Goal: Book appointment/travel/reservation

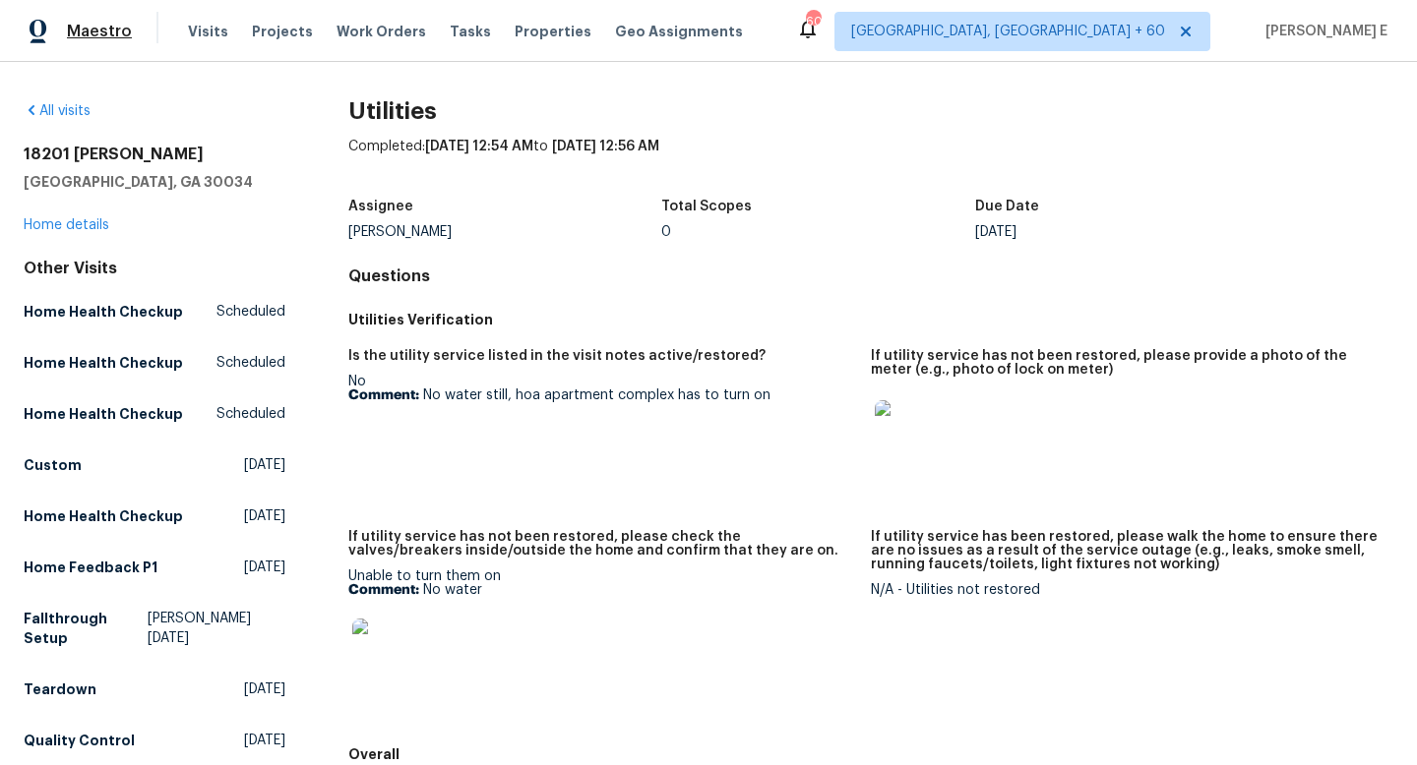
click at [107, 28] on span "Maestro" at bounding box center [99, 32] width 65 height 20
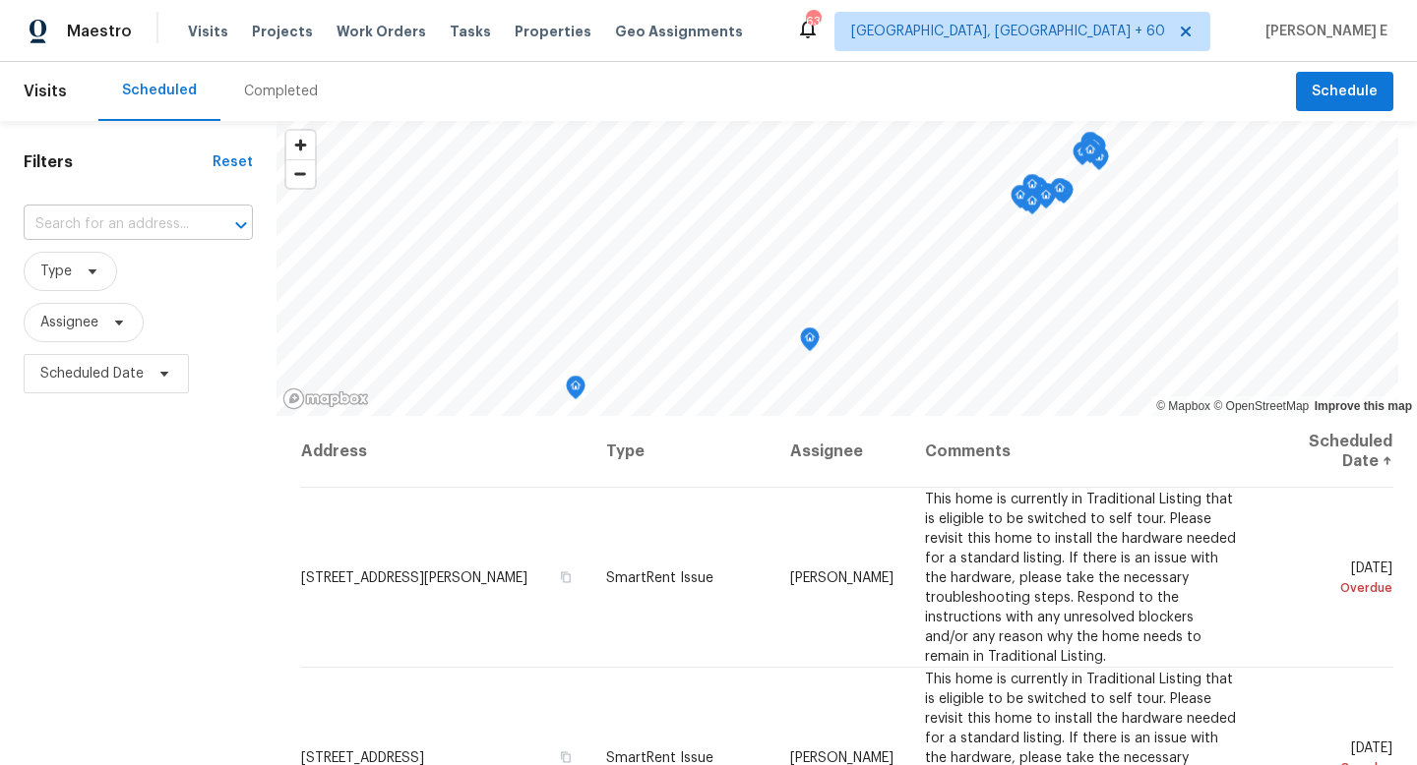
click at [103, 231] on input "text" at bounding box center [111, 225] width 174 height 30
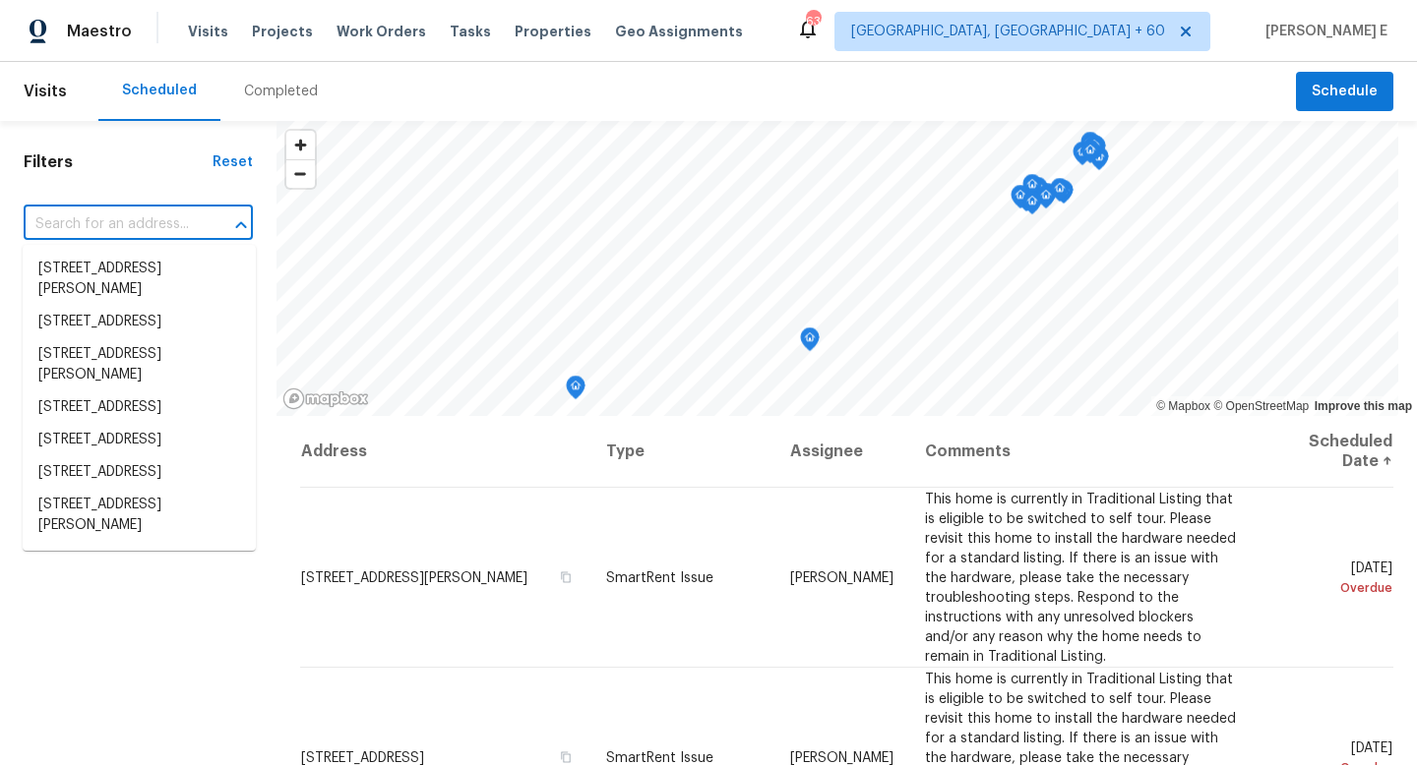
paste input "[STREET_ADDRESS]"
type input "[STREET_ADDRESS]"
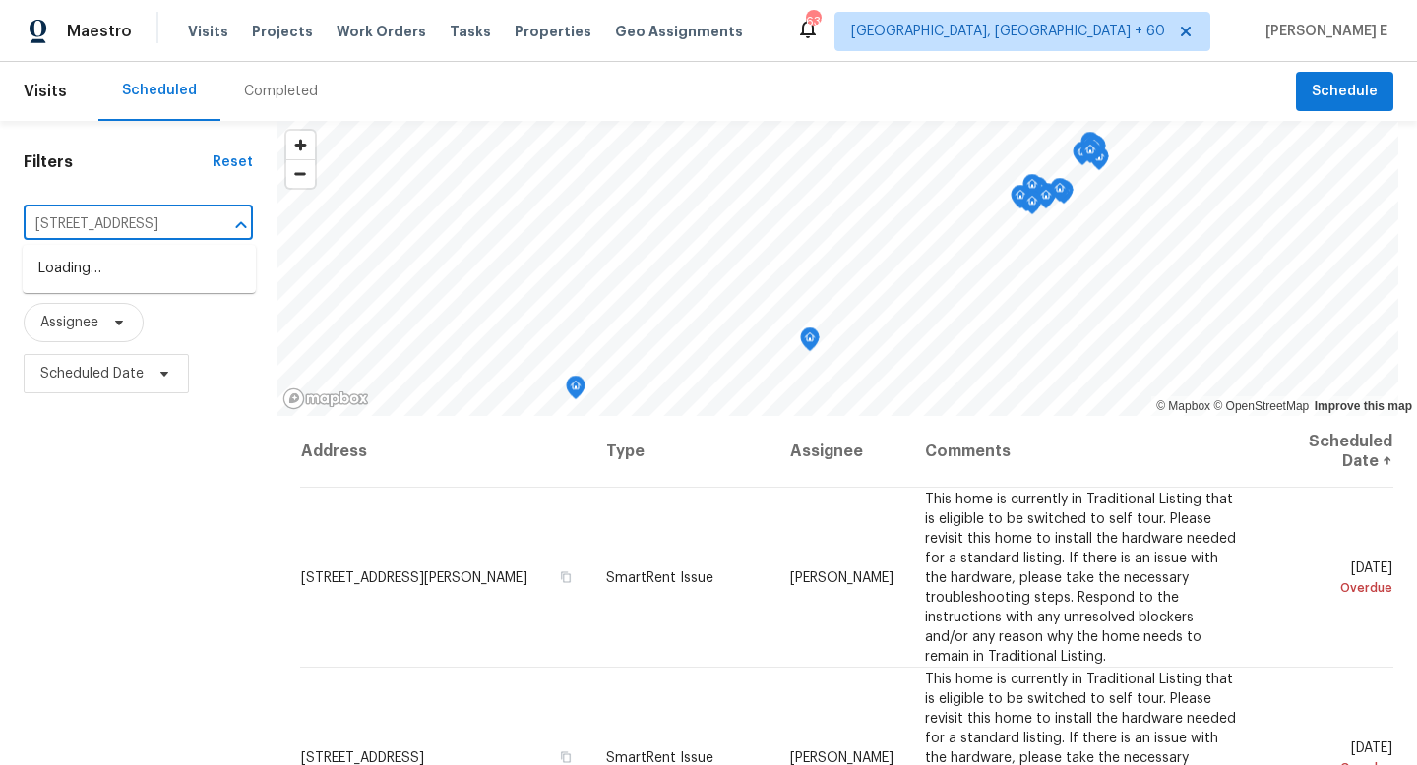
scroll to position [0, 87]
click at [117, 274] on li "[STREET_ADDRESS]" at bounding box center [139, 269] width 233 height 32
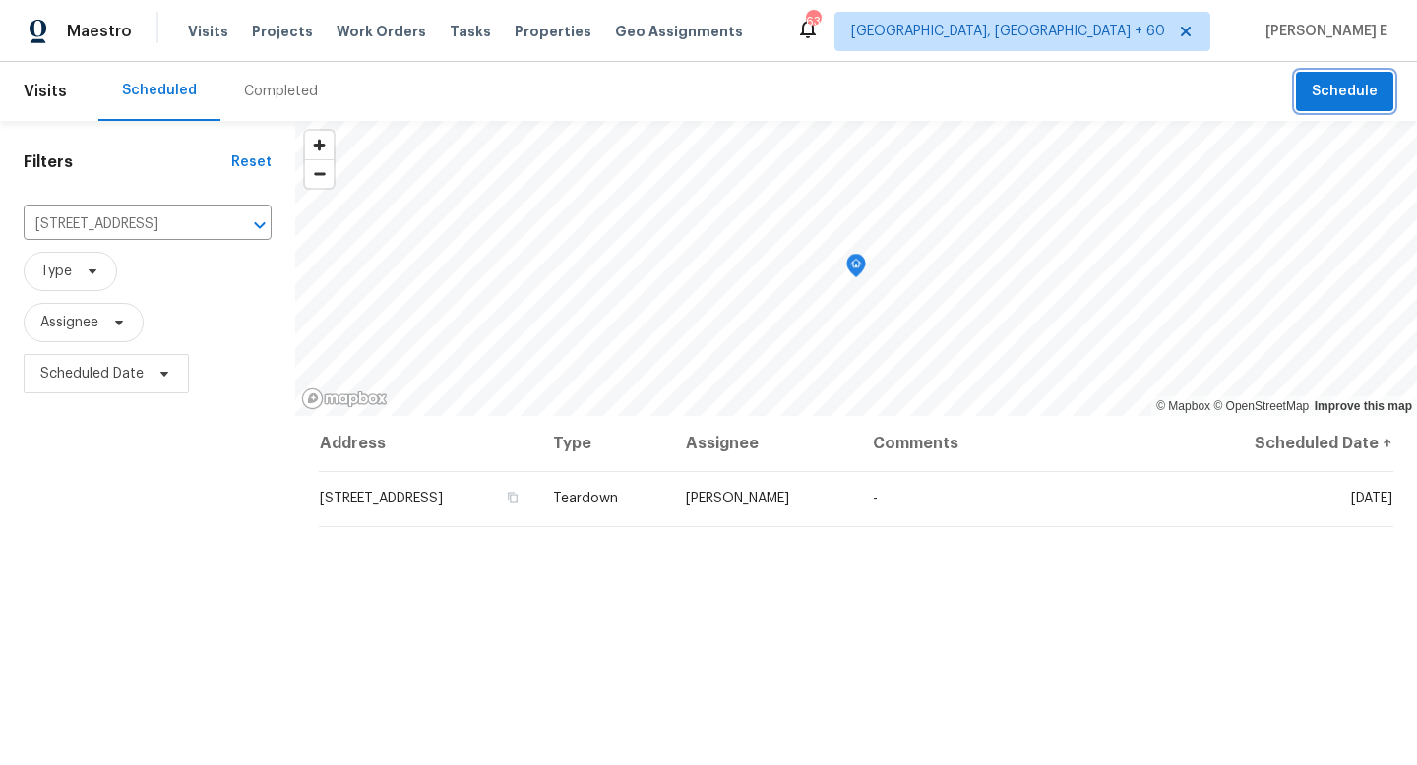
click at [1355, 91] on span "Schedule" at bounding box center [1344, 92] width 66 height 25
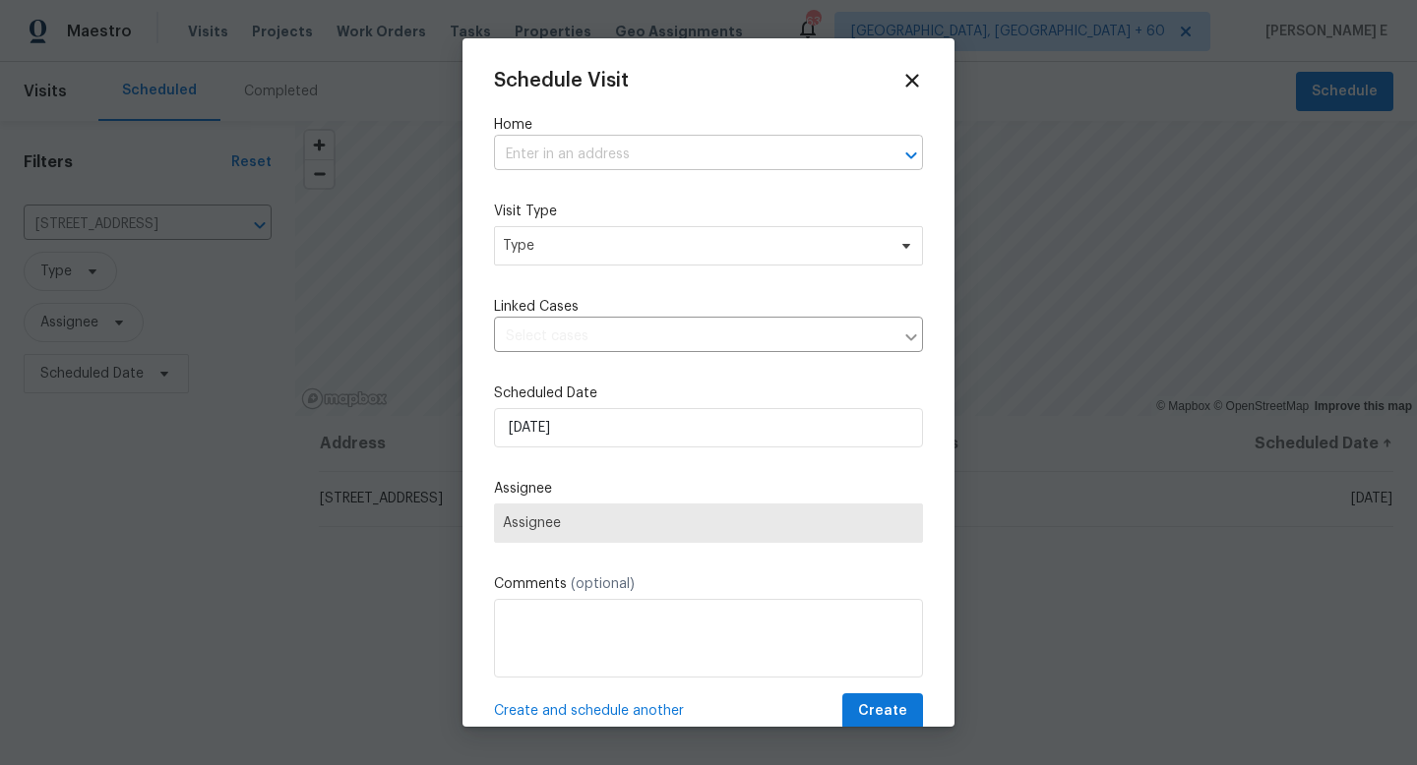
click at [650, 148] on input "text" at bounding box center [681, 155] width 374 height 30
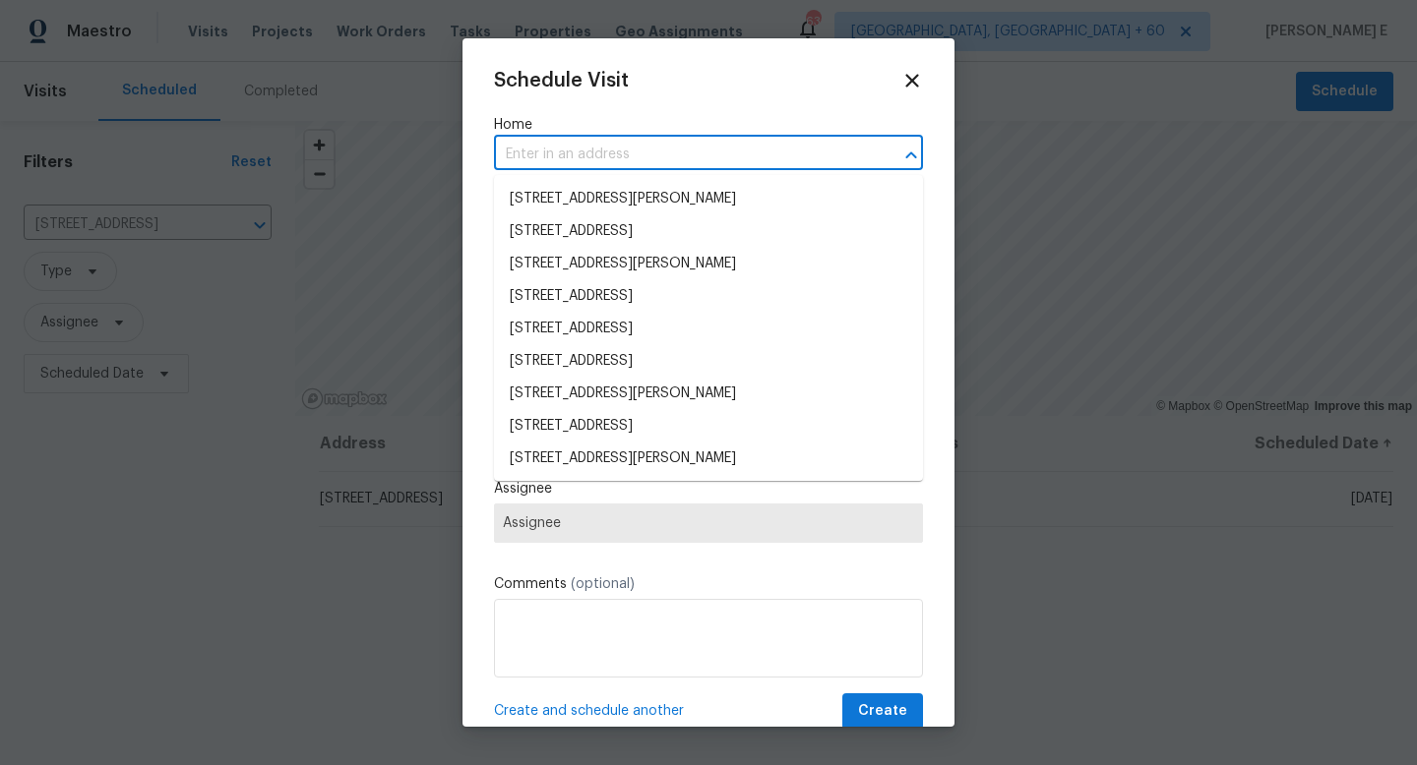
paste input "[STREET_ADDRESS]"
type input "[STREET_ADDRESS]"
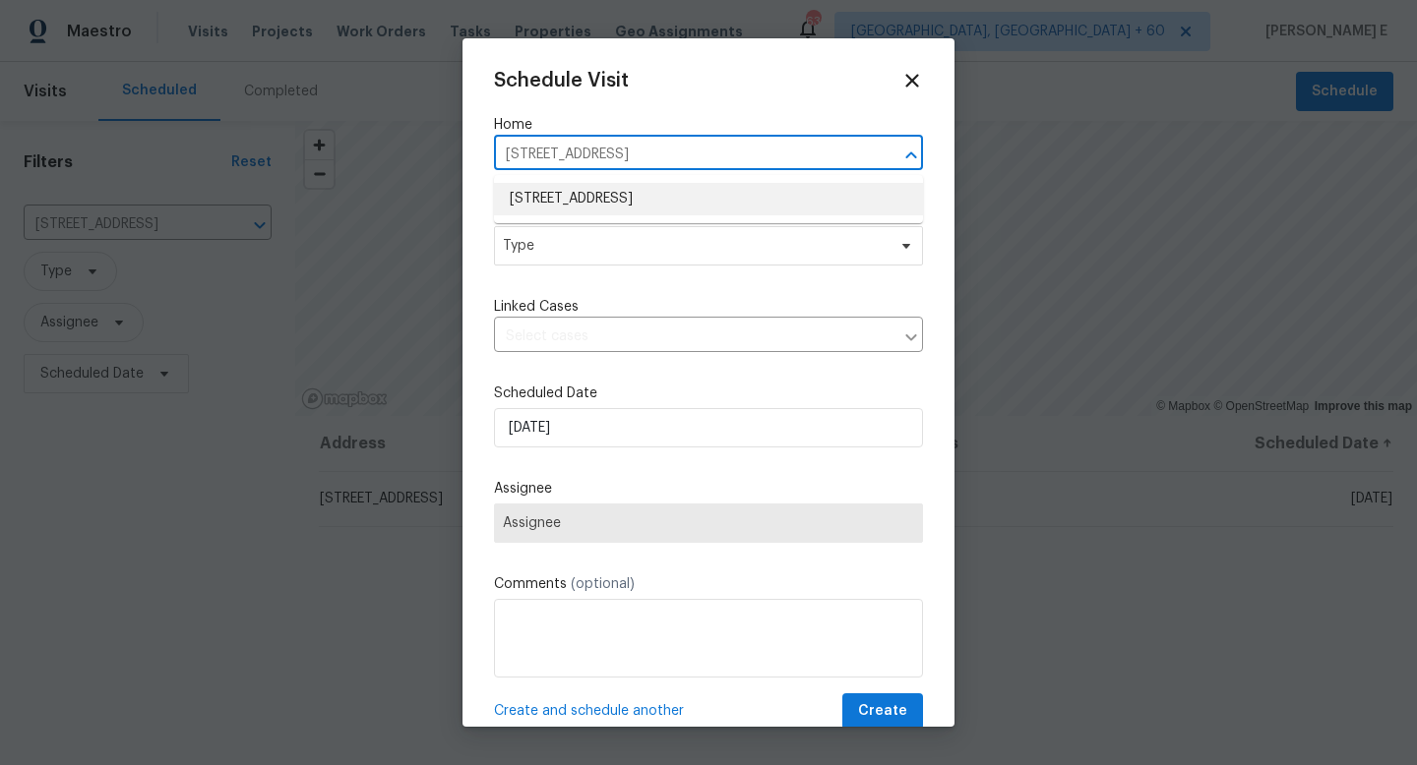
click at [690, 204] on li "[STREET_ADDRESS]" at bounding box center [708, 199] width 429 height 32
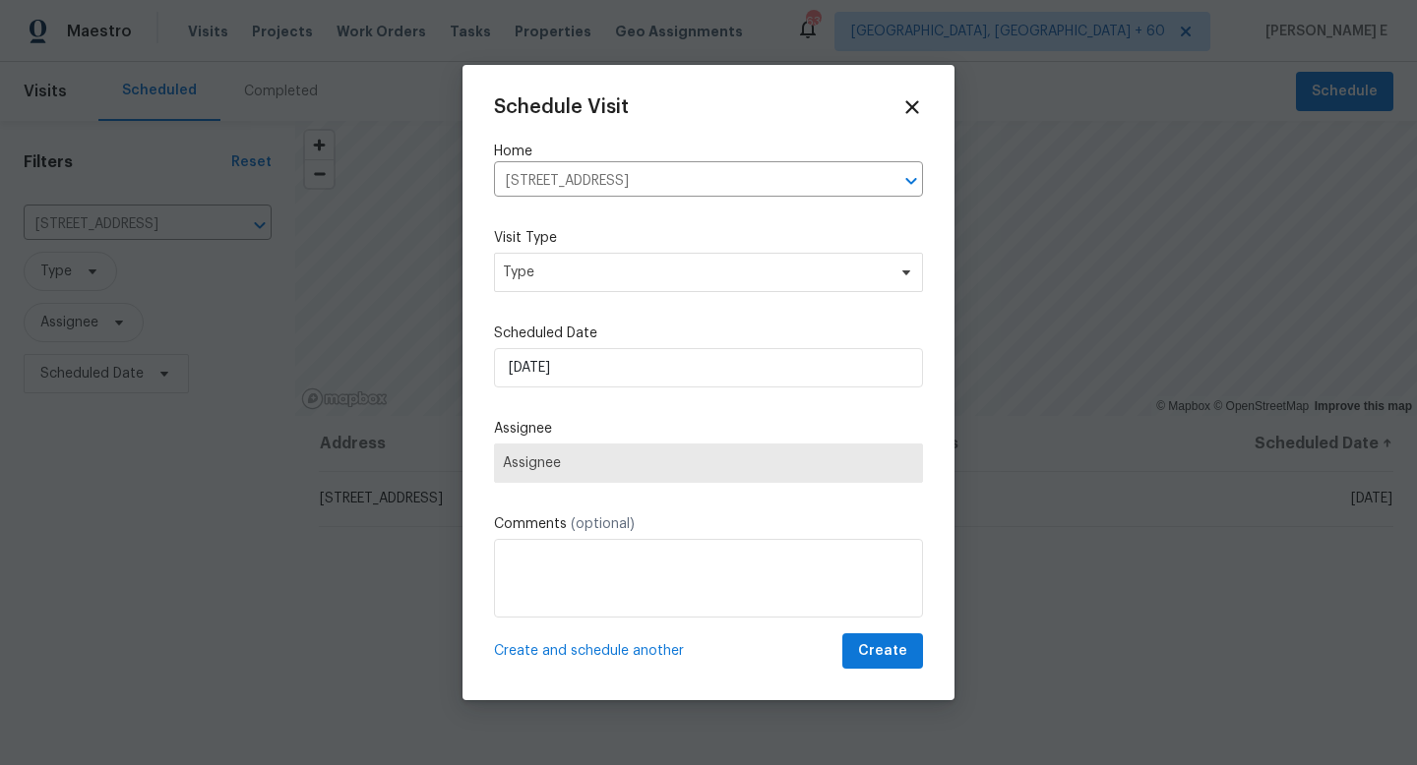
click at [613, 247] on label "Visit Type" at bounding box center [708, 238] width 429 height 20
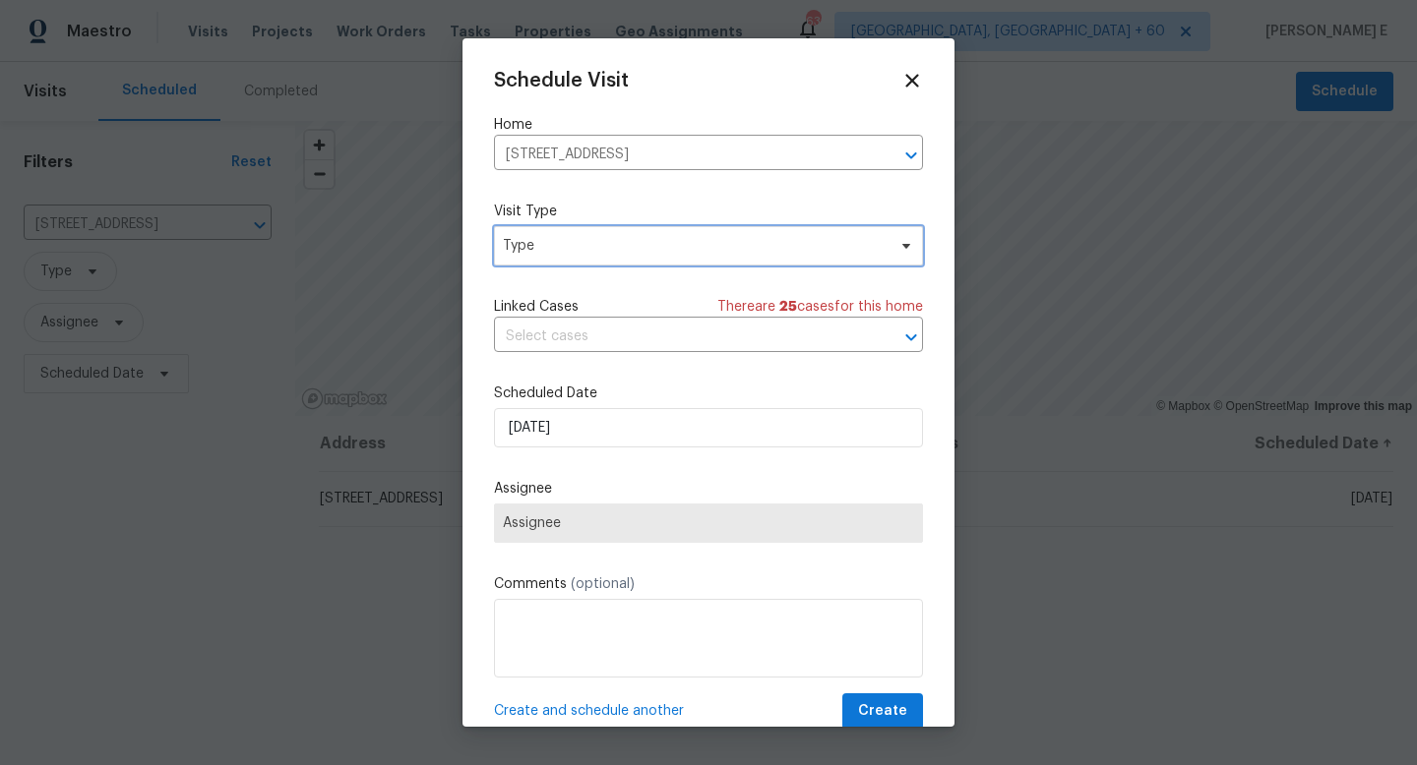
click at [589, 242] on span "Type" at bounding box center [694, 246] width 383 height 20
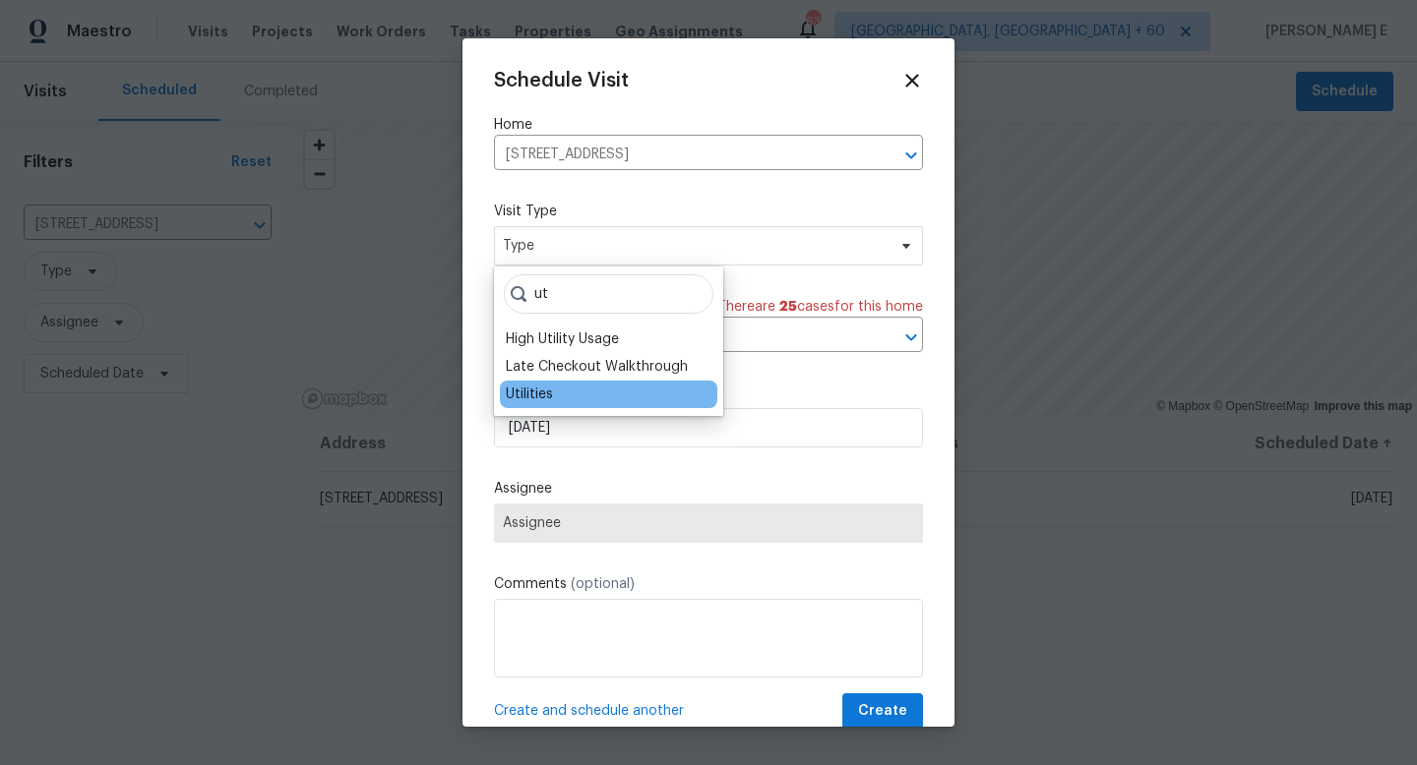
type input "ut"
click at [552, 395] on div "Utilities" at bounding box center [529, 395] width 47 height 20
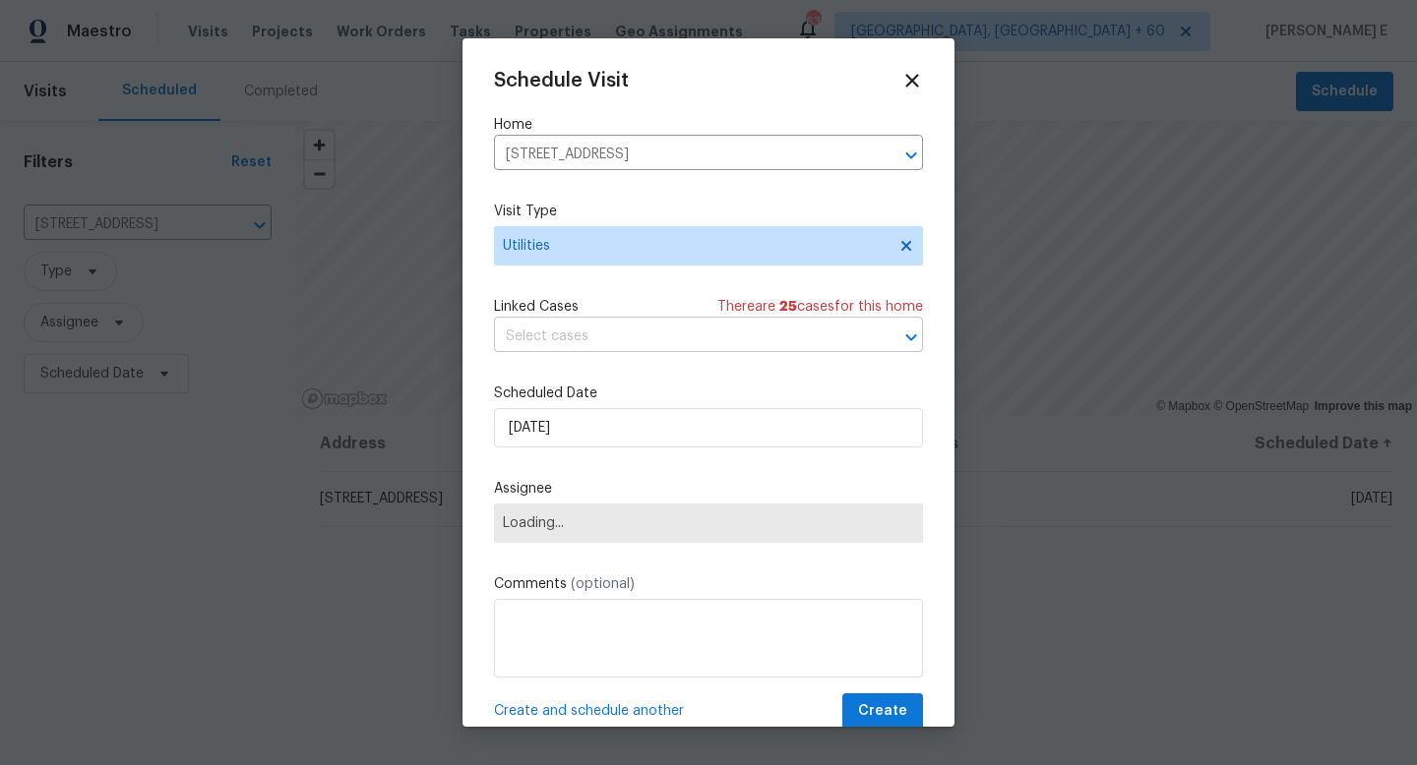
click at [589, 337] on input "text" at bounding box center [681, 337] width 374 height 30
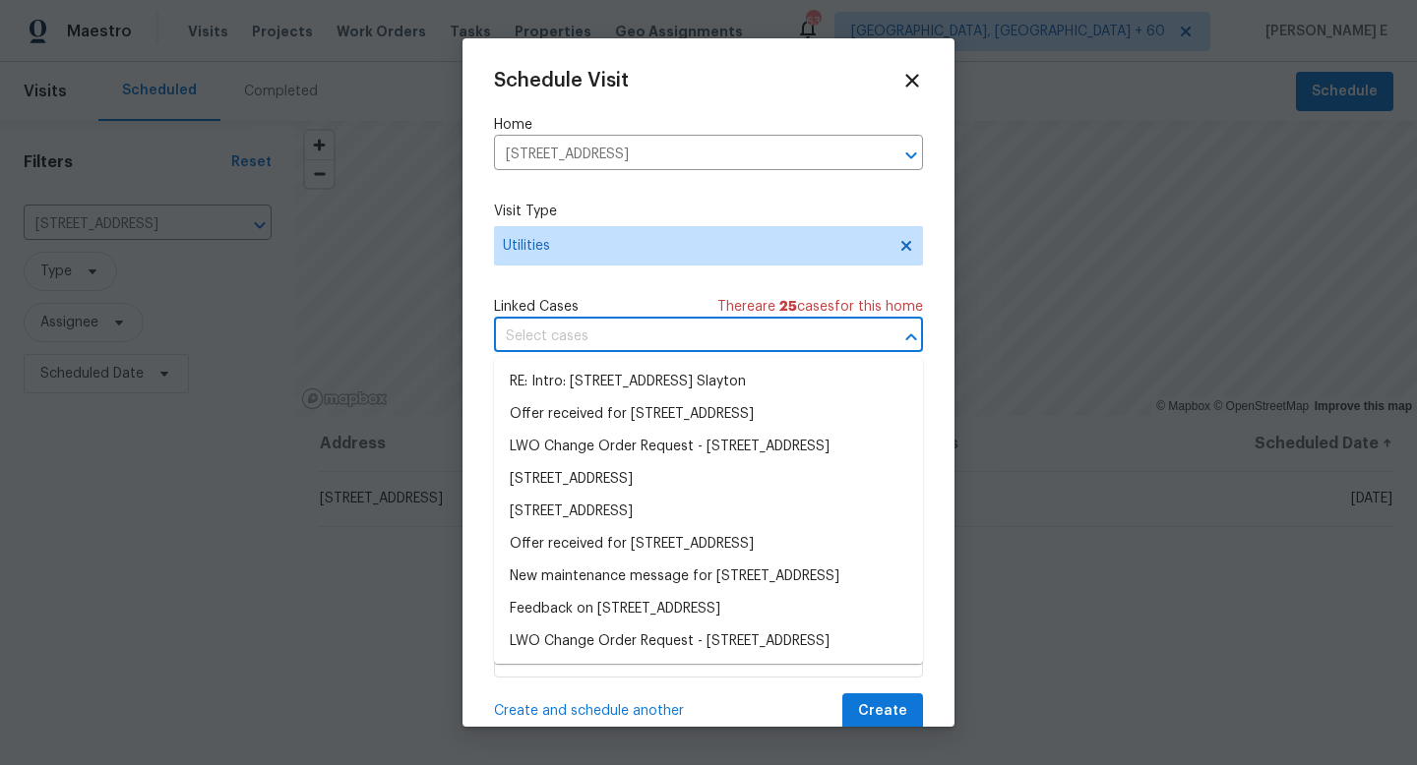
paste input "[STREET_ADDRESS]"
type input "[STREET_ADDRESS]"
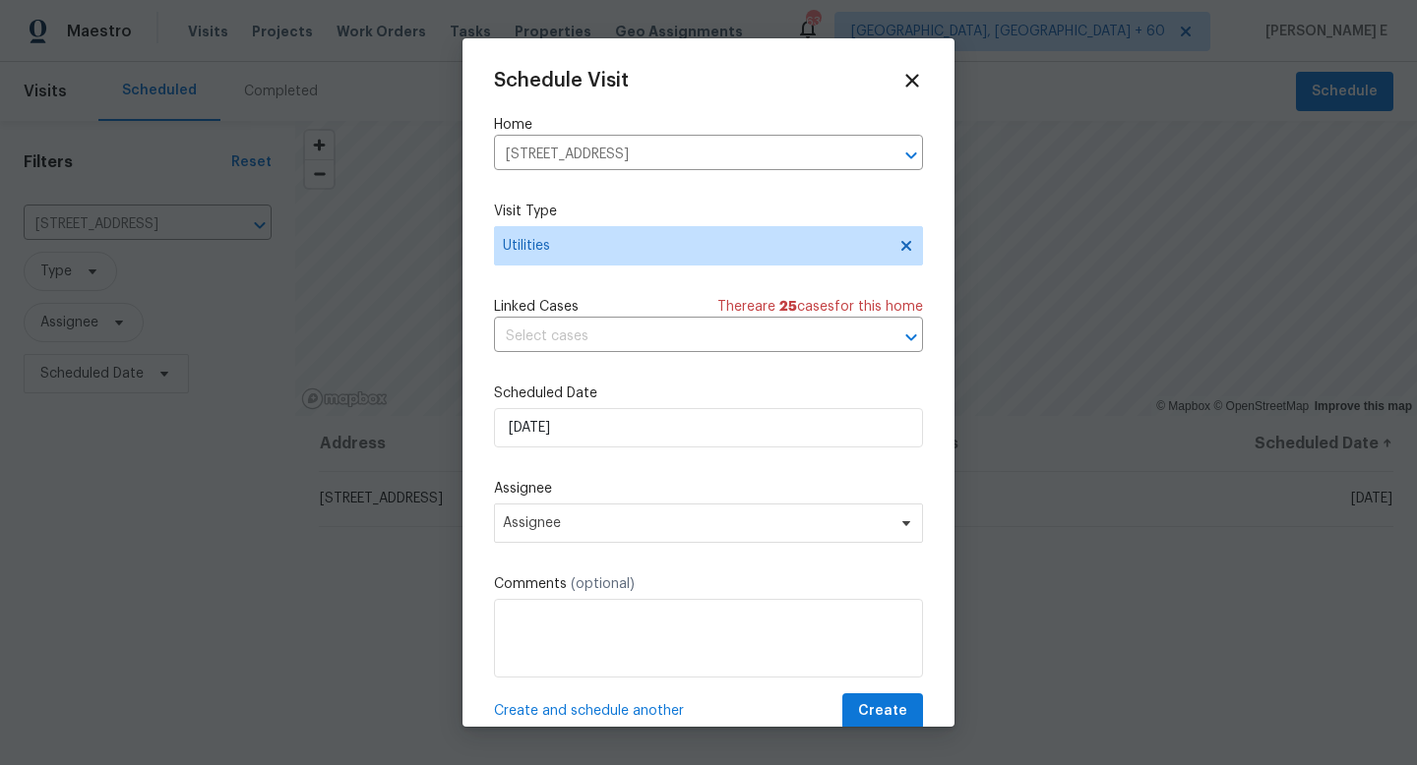
click at [604, 286] on div "Schedule Visit Home [STREET_ADDRESS] ​ Visit Type Utilities Linked Cases There …" at bounding box center [708, 400] width 429 height 660
click at [568, 523] on span "Assignee" at bounding box center [696, 523] width 386 height 16
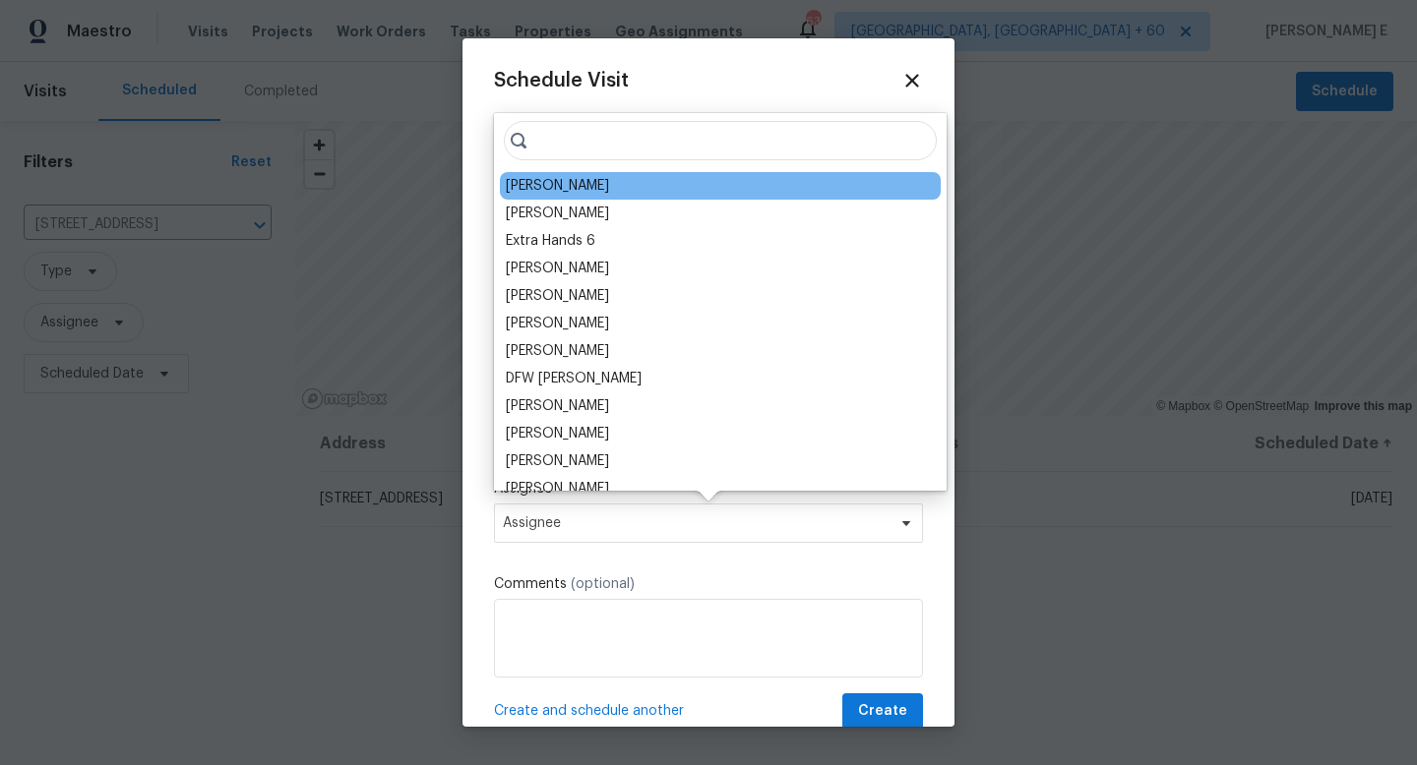
click at [584, 188] on div "[PERSON_NAME]" at bounding box center [557, 186] width 103 height 20
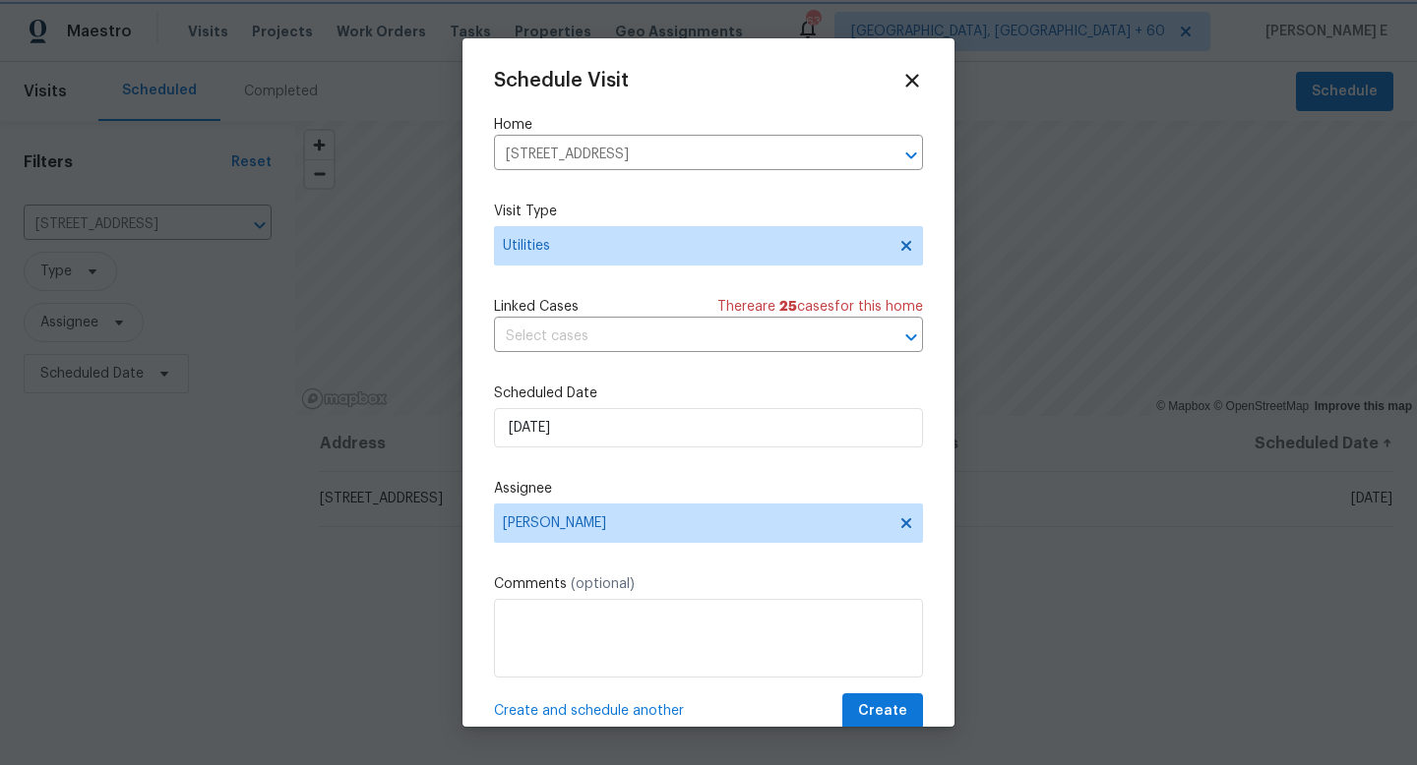
scroll to position [35, 0]
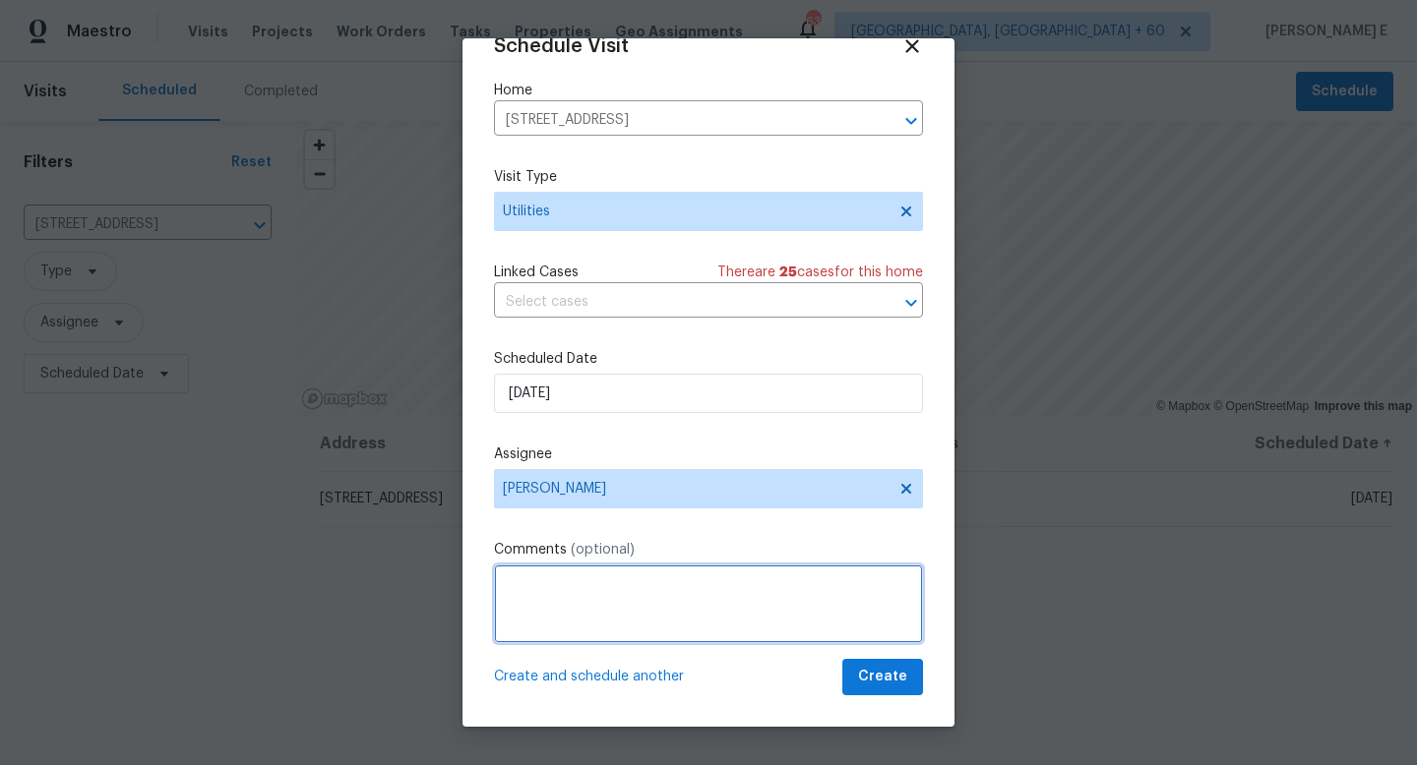
click at [550, 585] on textarea at bounding box center [708, 604] width 429 height 79
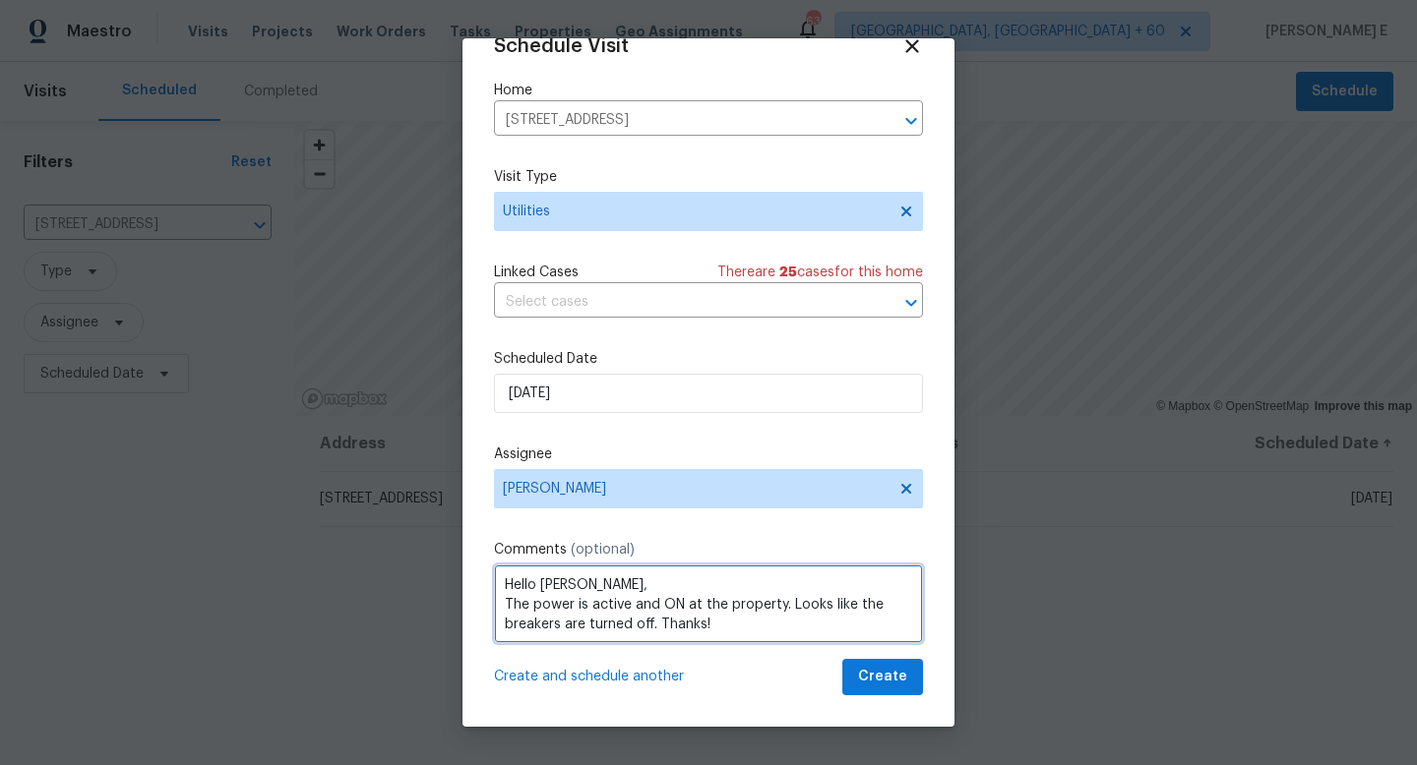
scroll to position [2, 0]
click at [661, 619] on textarea "Hello [PERSON_NAME], The power is active and ON at the property. Looks like the…" at bounding box center [708, 604] width 429 height 79
click at [0, 0] on span "Add a question mark" at bounding box center [0, 0] width 0 height 0
type textarea "Hello [PERSON_NAME], The power is active and ON at the property. Looks like the…"
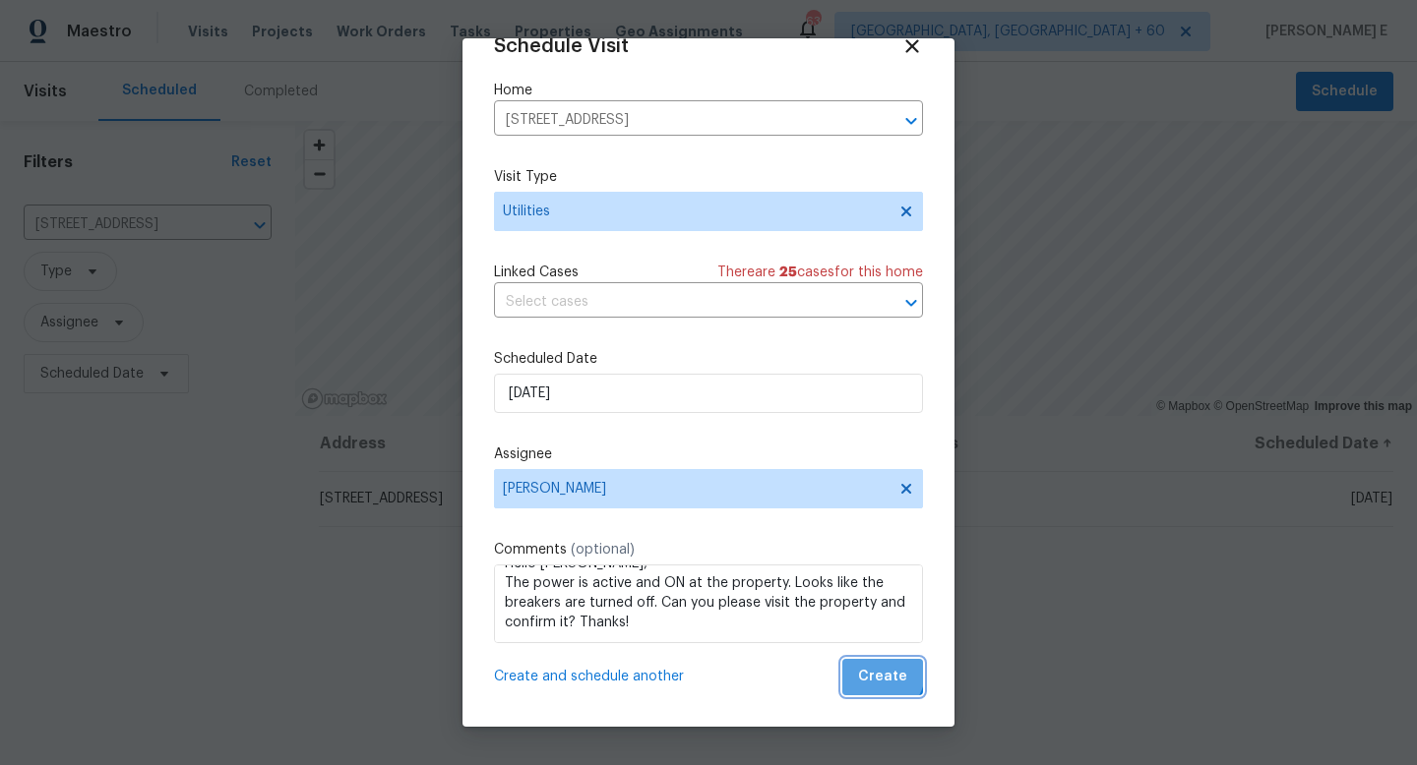
click at [881, 673] on span "Create" at bounding box center [882, 677] width 49 height 25
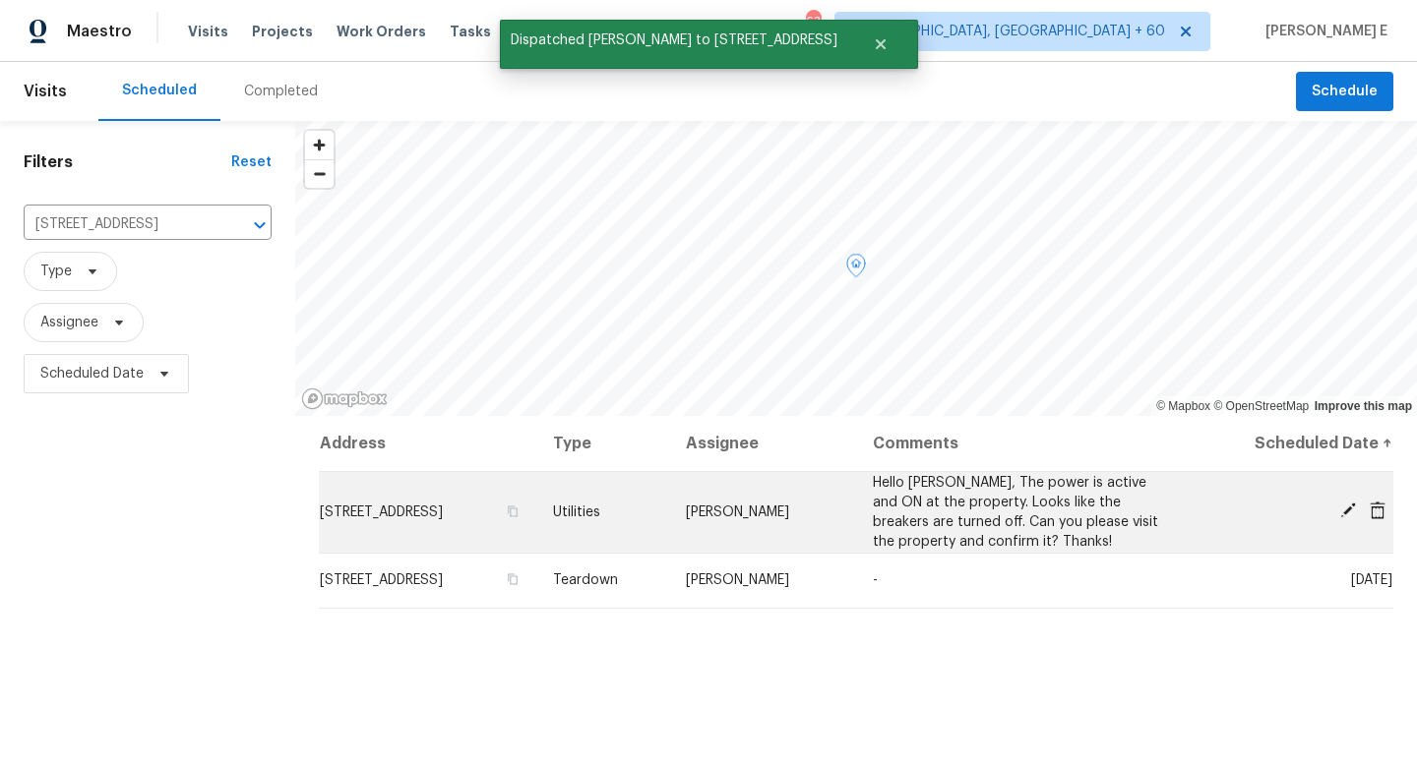
click at [443, 510] on span "[STREET_ADDRESS]" at bounding box center [381, 513] width 123 height 14
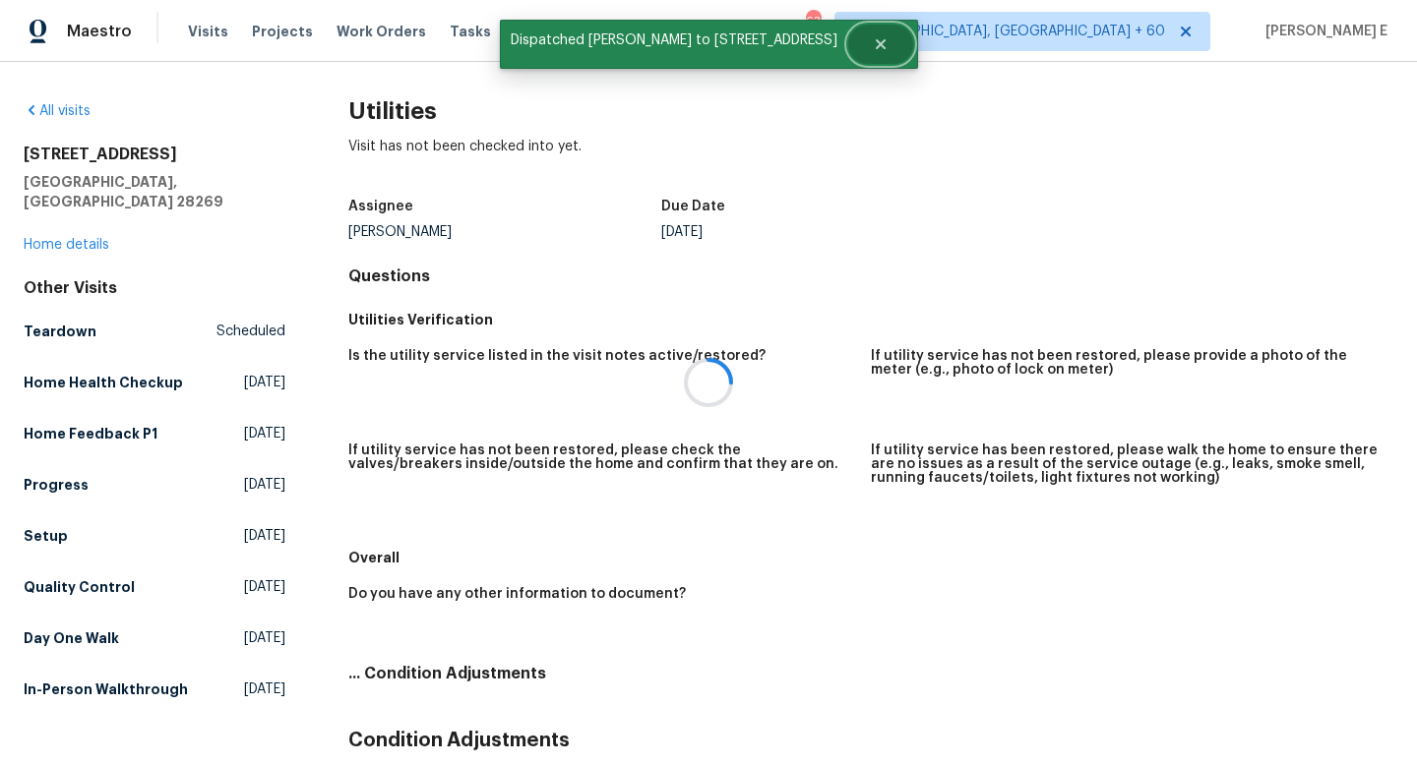
click at [875, 48] on icon "Close" at bounding box center [880, 44] width 10 height 10
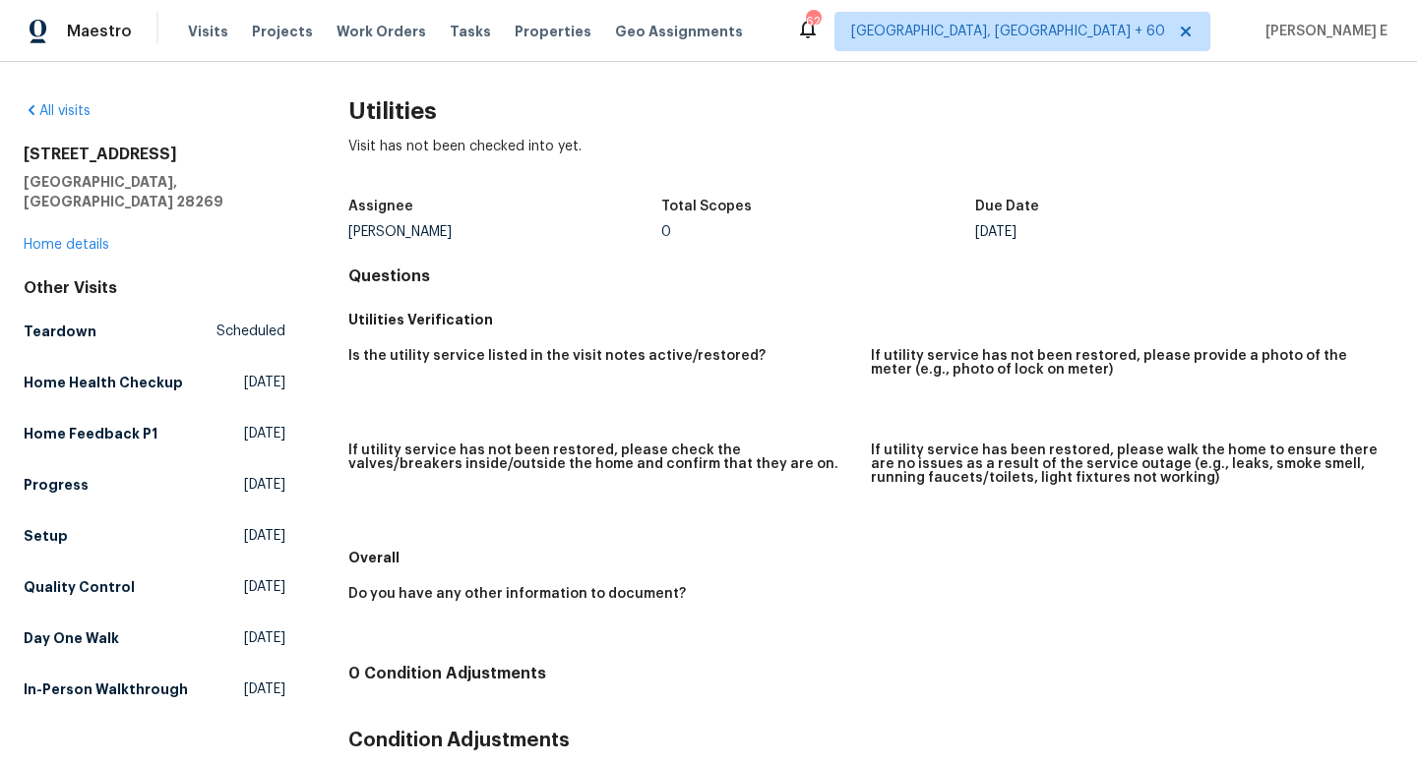
click at [577, 262] on div "Utilities Visit has not been checked into yet. Assignee [PERSON_NAME] Total Sco…" at bounding box center [870, 514] width 1045 height 826
